Goal: Task Accomplishment & Management: Manage account settings

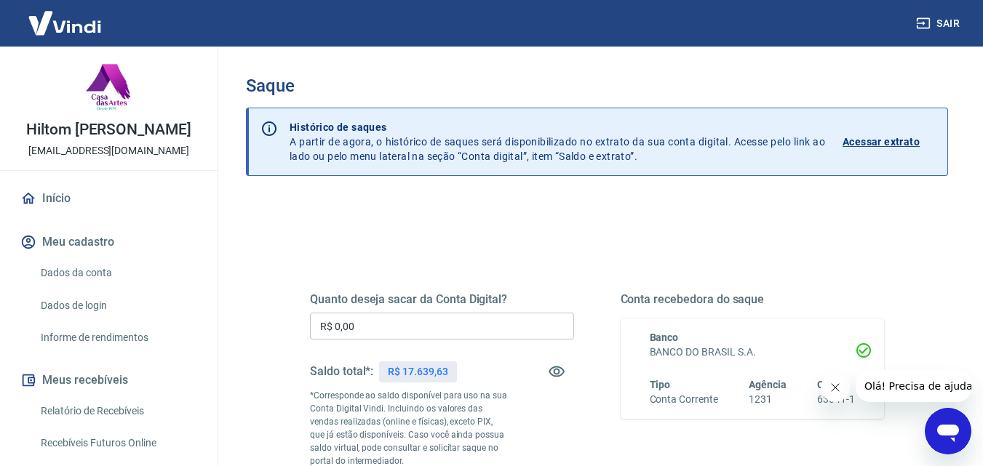
click at [419, 334] on input "R$ 0,00" at bounding box center [442, 326] width 264 height 27
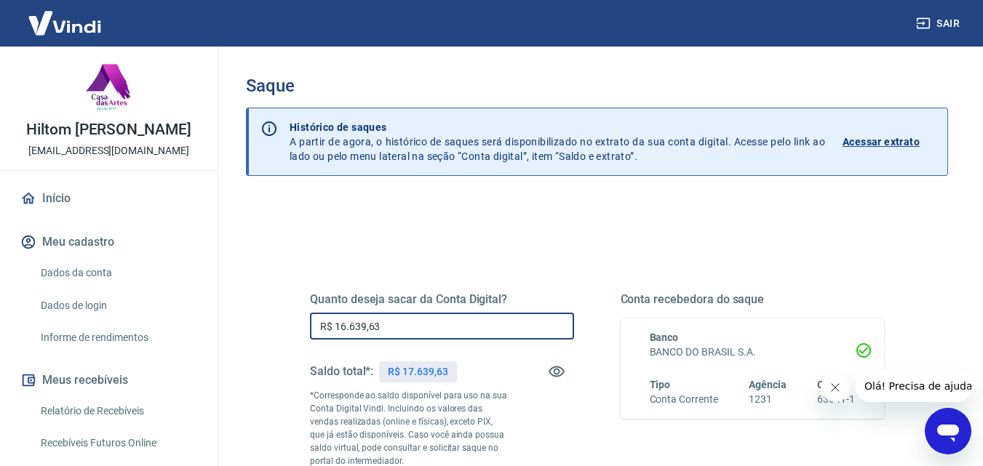
type input "R$ 16.639,63"
click at [522, 197] on div "Saque Histórico de saques A partir de agora, o histórico de saques será disponi…" at bounding box center [597, 342] width 702 height 533
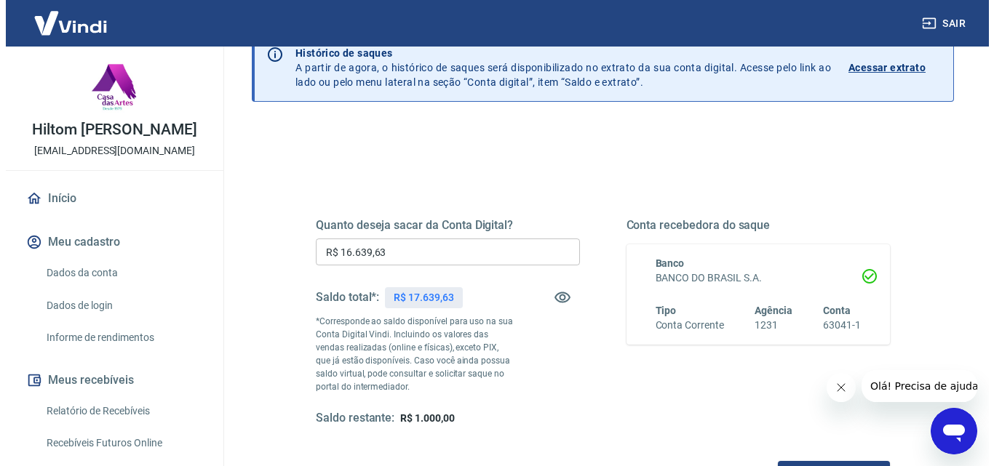
scroll to position [218, 0]
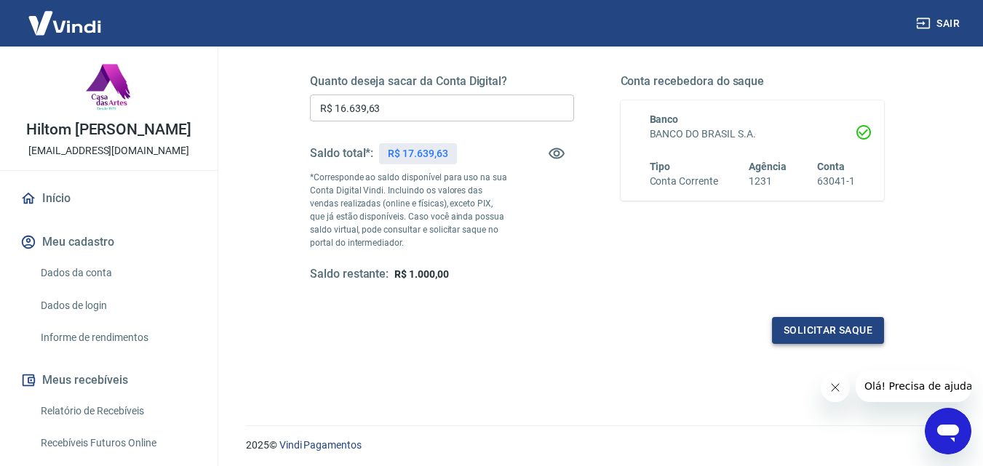
click at [842, 336] on button "Solicitar saque" at bounding box center [828, 330] width 112 height 27
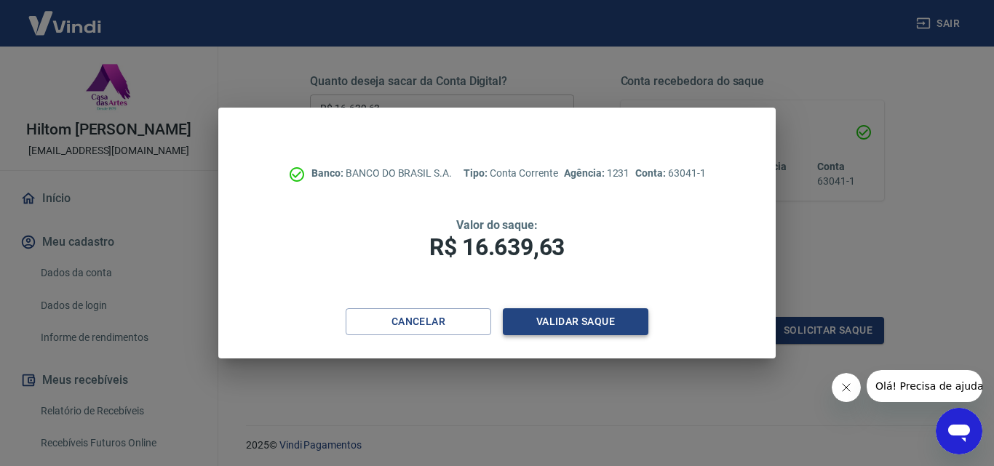
click at [584, 319] on button "Validar saque" at bounding box center [575, 321] width 145 height 27
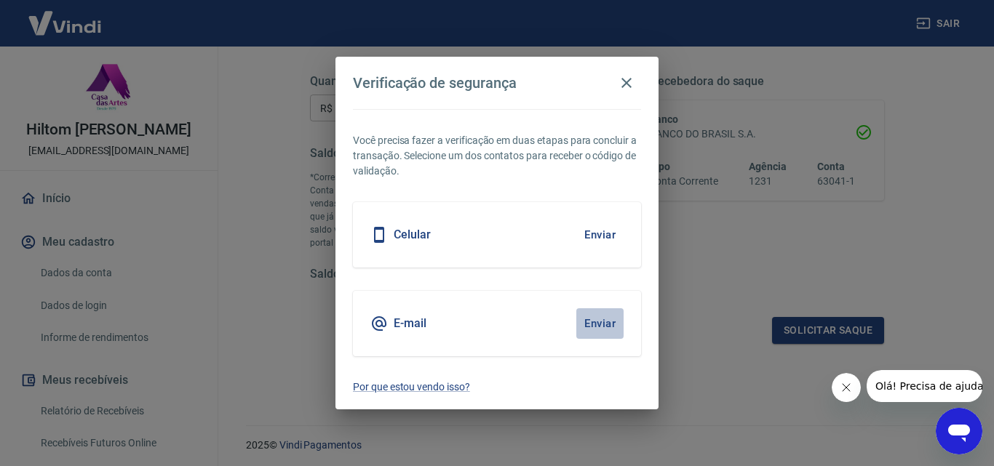
click at [596, 325] on button "Enviar" at bounding box center [599, 323] width 47 height 31
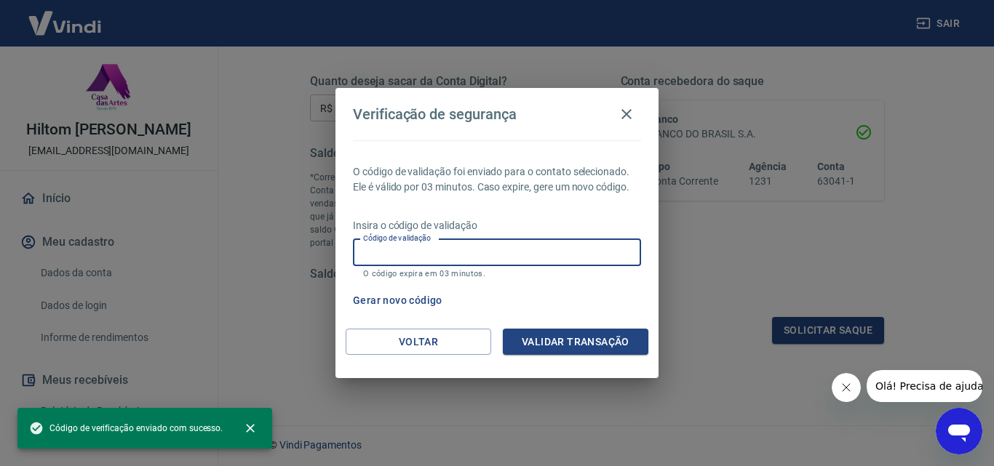
click at [474, 251] on input "Código de validação" at bounding box center [497, 252] width 288 height 27
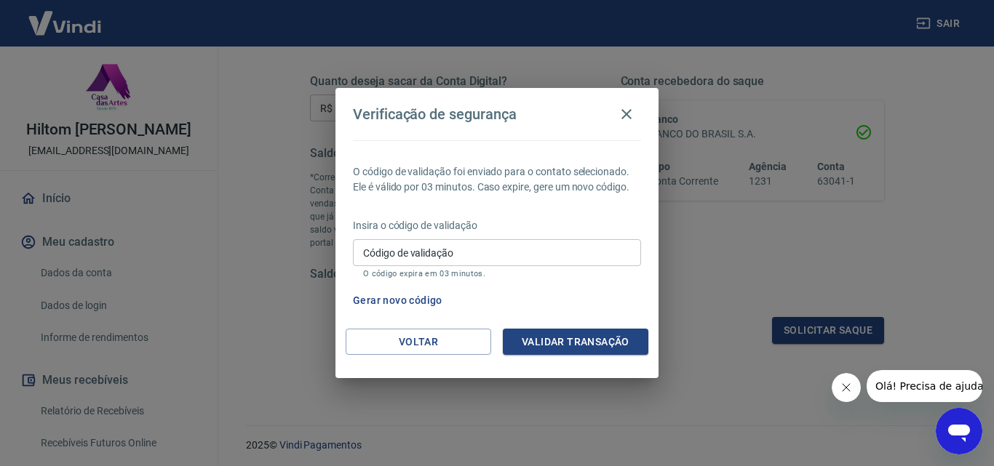
click at [839, 383] on icon "Fechar mensagem da empresa" at bounding box center [845, 388] width 12 height 12
click at [496, 254] on input "Código de validação" at bounding box center [497, 252] width 288 height 27
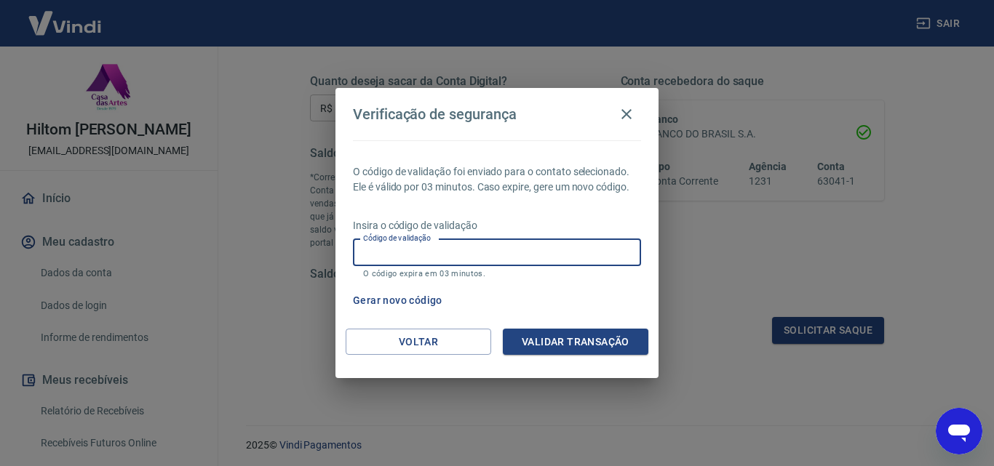
click at [492, 251] on input "Código de validação" at bounding box center [497, 252] width 288 height 27
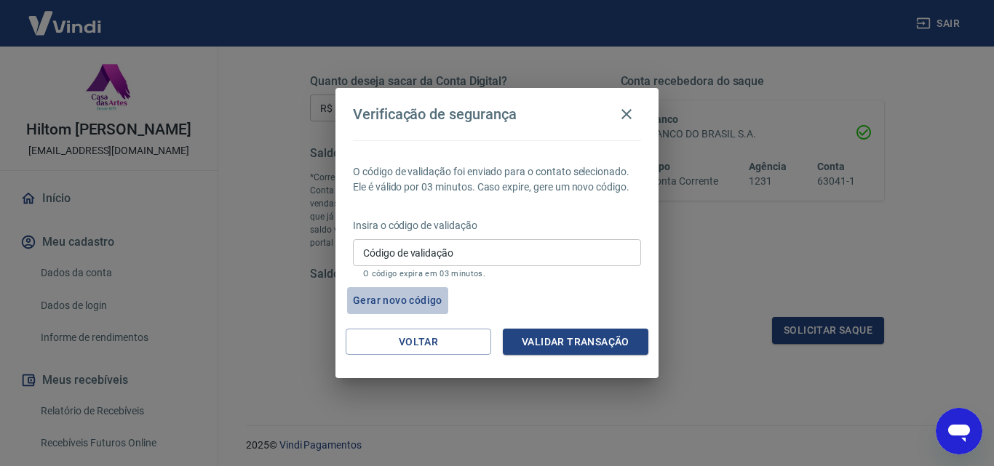
click at [416, 300] on button "Gerar novo código" at bounding box center [397, 300] width 101 height 27
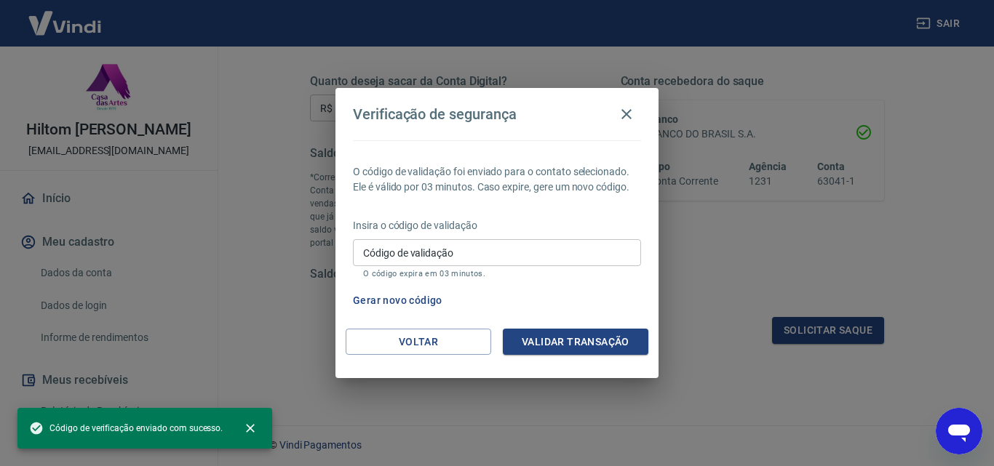
click at [466, 252] on input "Código de validação" at bounding box center [497, 252] width 288 height 27
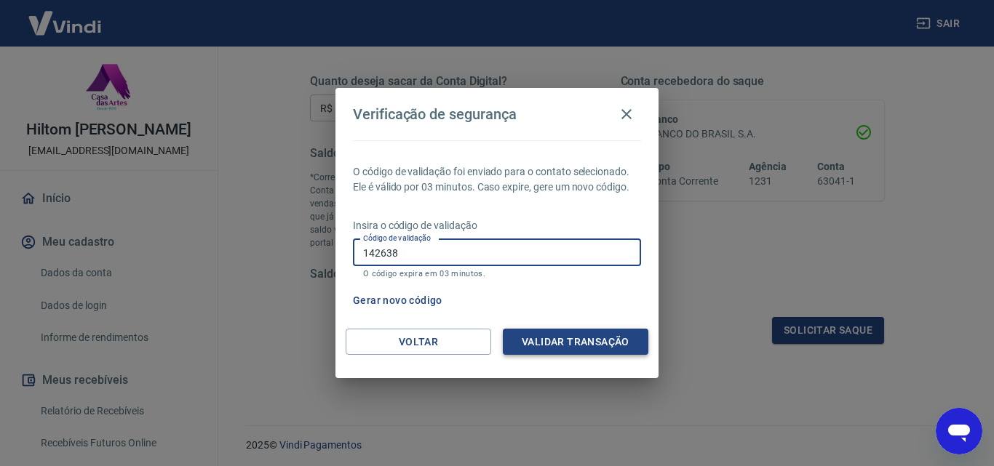
type input "142638"
click at [540, 338] on button "Validar transação" at bounding box center [575, 342] width 145 height 27
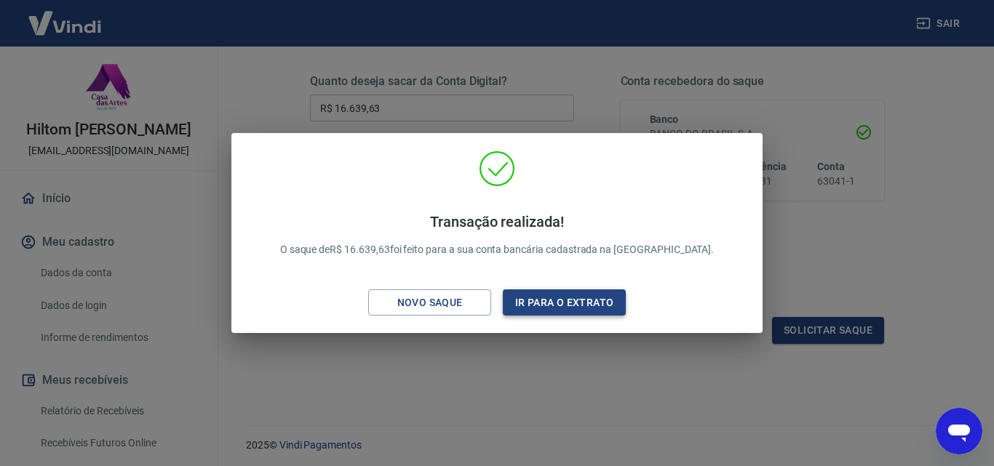
click at [530, 308] on button "Ir para o extrato" at bounding box center [564, 302] width 123 height 27
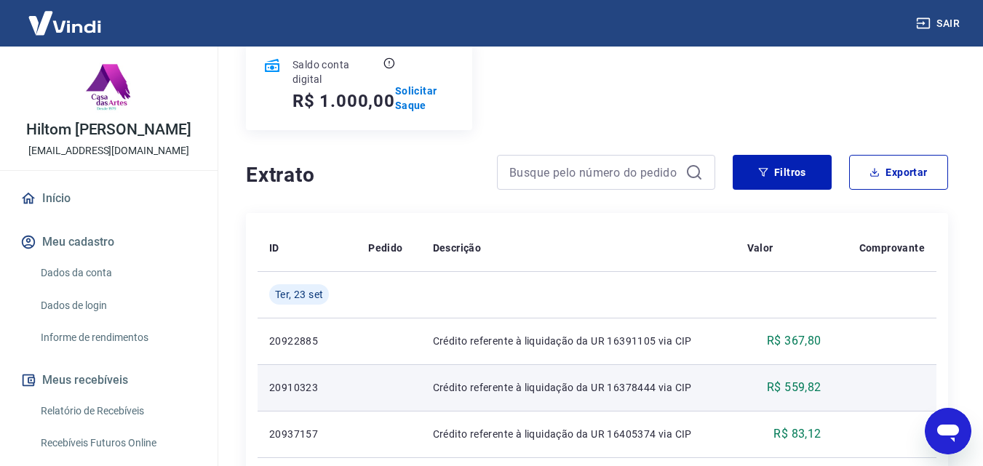
scroll to position [259, 0]
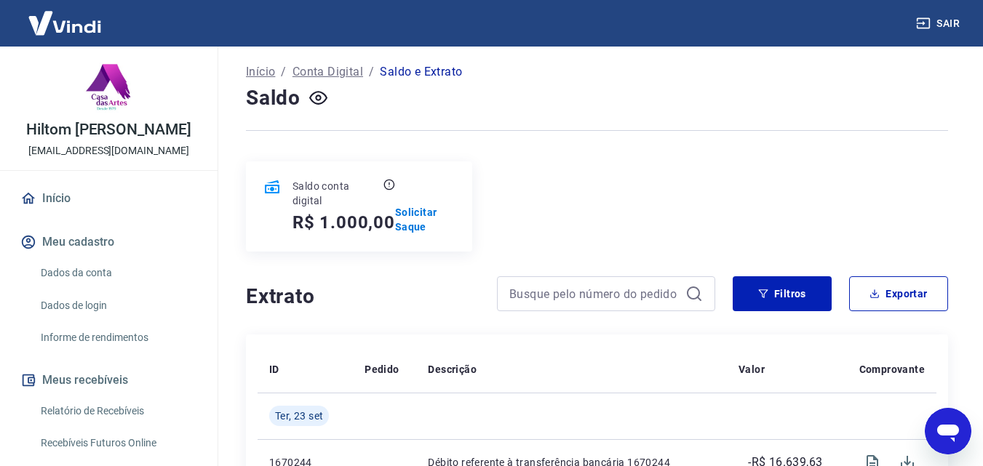
scroll to position [218, 0]
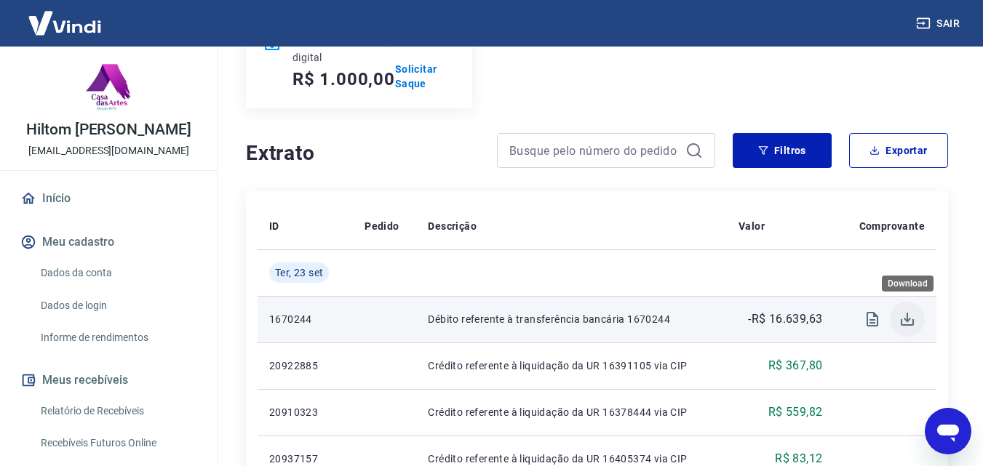
click at [907, 320] on icon "Download" at bounding box center [907, 319] width 13 height 13
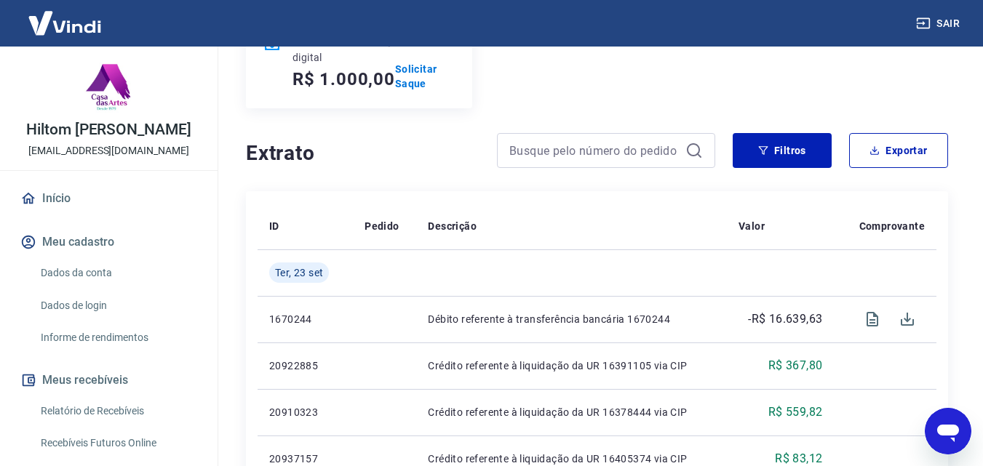
click at [60, 27] on img at bounding box center [64, 23] width 95 height 44
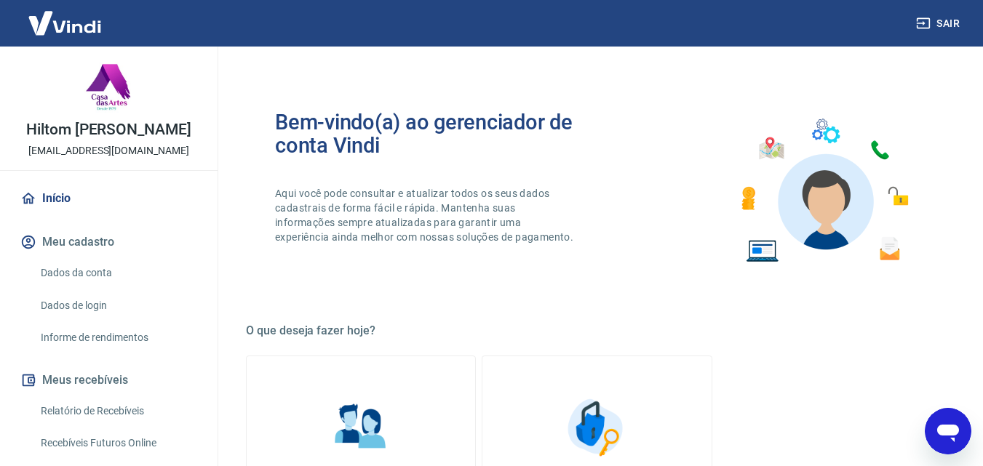
click at [622, 207] on div "Bem-vindo(a) ao gerenciador de conta Vindi Aqui você pode consultar e atualizar…" at bounding box center [597, 190] width 702 height 207
